Goal: Find specific fact

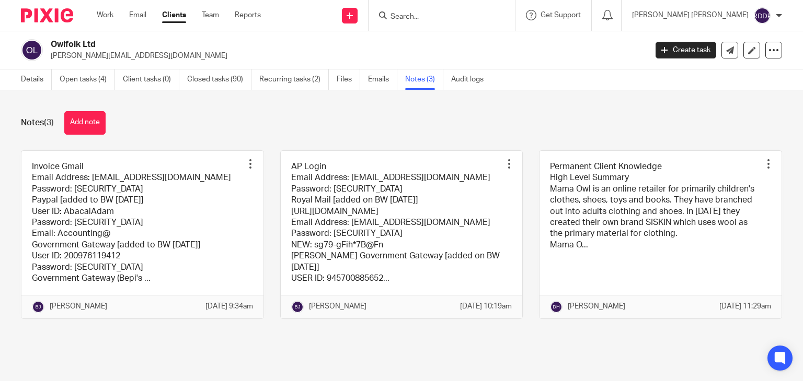
click at [459, 15] on input "Search" at bounding box center [436, 17] width 94 height 9
type input "intelligent"
click at [497, 38] on link at bounding box center [452, 41] width 130 height 16
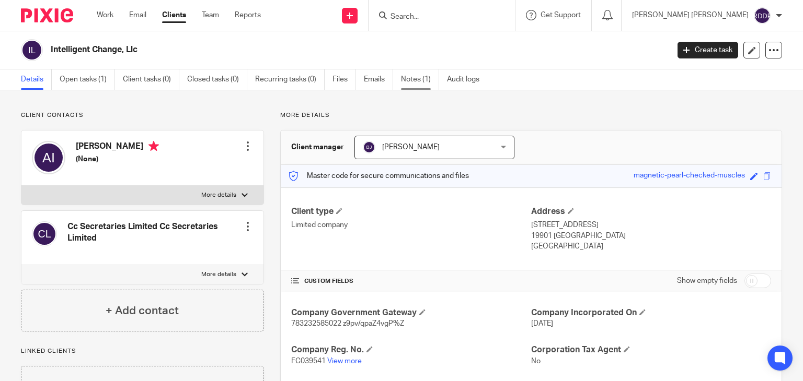
click at [424, 79] on link "Notes (1)" at bounding box center [420, 79] width 38 height 20
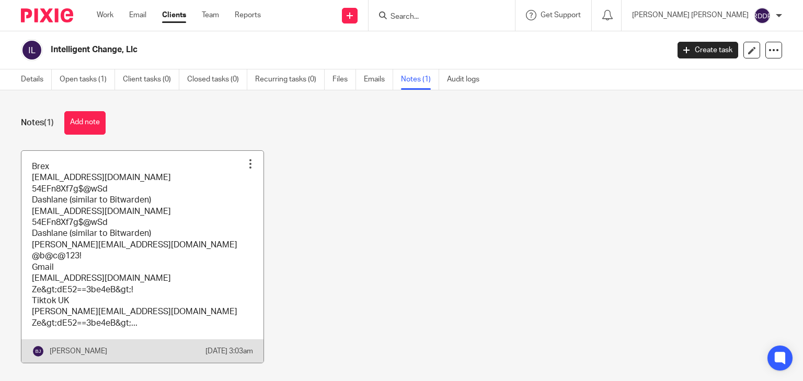
click at [209, 222] on link at bounding box center [142, 257] width 242 height 213
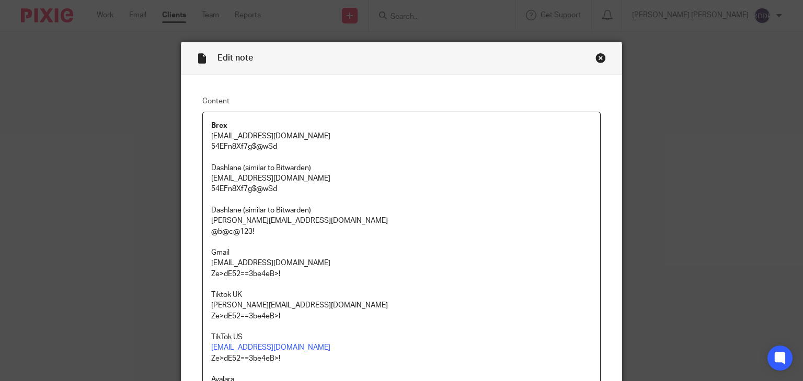
click at [394, 265] on p "[EMAIL_ADDRESS][DOMAIN_NAME]" at bounding box center [401, 263] width 381 height 10
drag, startPoint x: 207, startPoint y: 275, endPoint x: 280, endPoint y: 273, distance: 73.2
click at [280, 273] on p "Ze>dE52==3be4eB>!" at bounding box center [401, 274] width 381 height 10
copy p "Ze>dE52==3be4eB>!"
click at [331, 274] on p "Ze>dE52==3be4eB>!" at bounding box center [401, 274] width 381 height 10
